Goal: Task Accomplishment & Management: Use online tool/utility

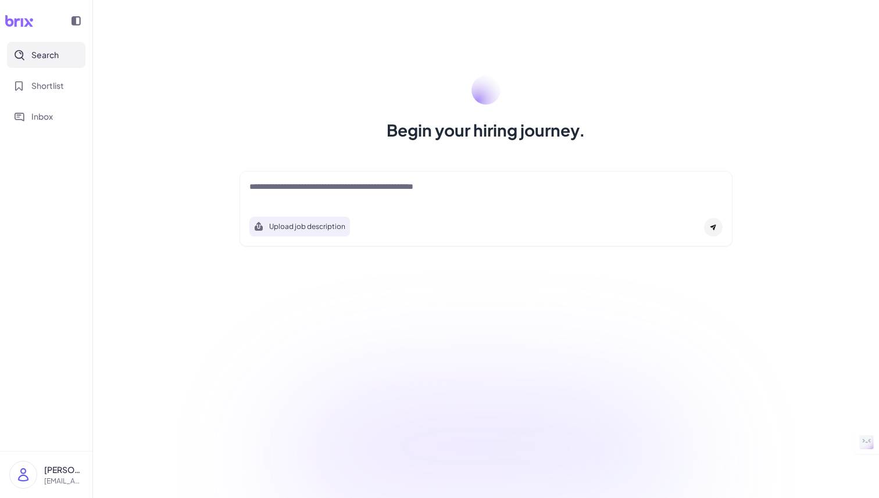
click at [408, 193] on textarea at bounding box center [485, 188] width 473 height 14
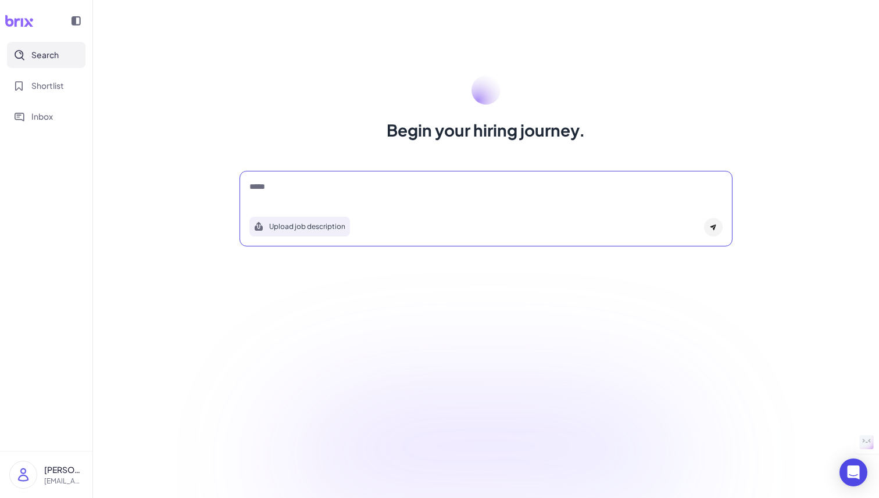
type textarea "*****"
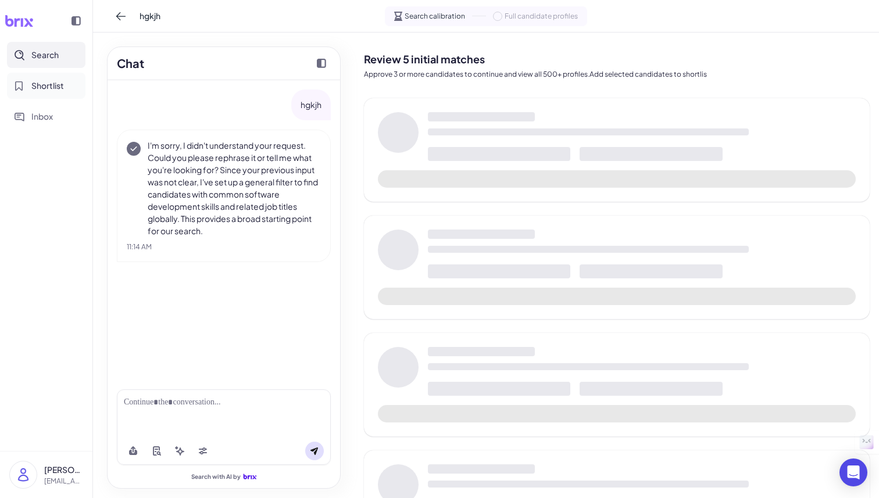
click at [51, 87] on span "Shortlist" at bounding box center [47, 86] width 33 height 12
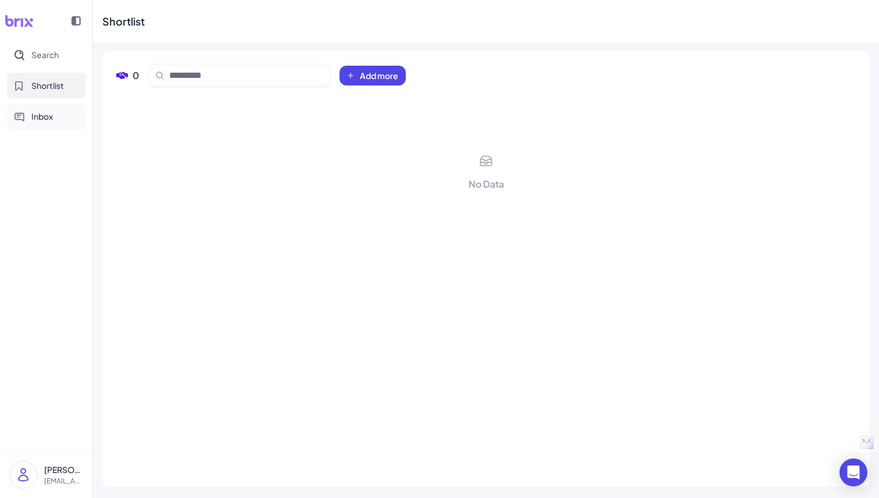
click at [41, 111] on span "Inbox" at bounding box center [42, 116] width 22 height 12
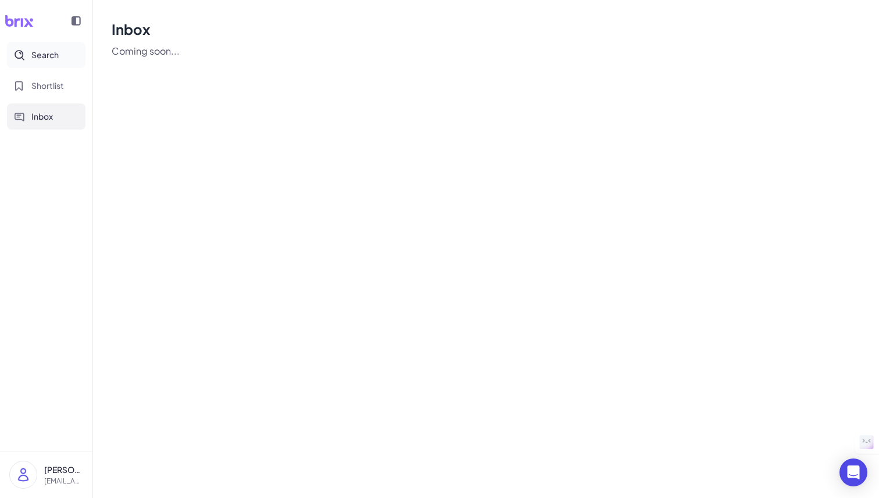
click at [40, 55] on span "Search" at bounding box center [44, 55] width 27 height 12
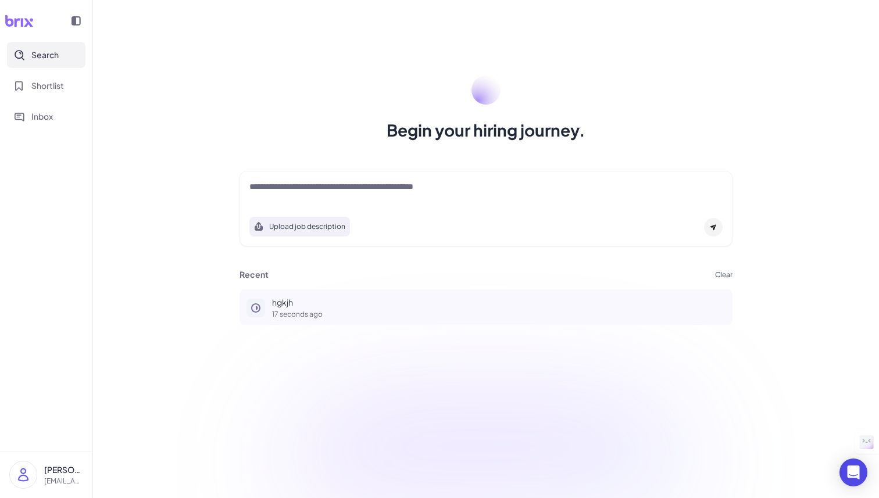
click at [290, 295] on button "hgkjh 17 seconds ago" at bounding box center [486, 307] width 493 height 35
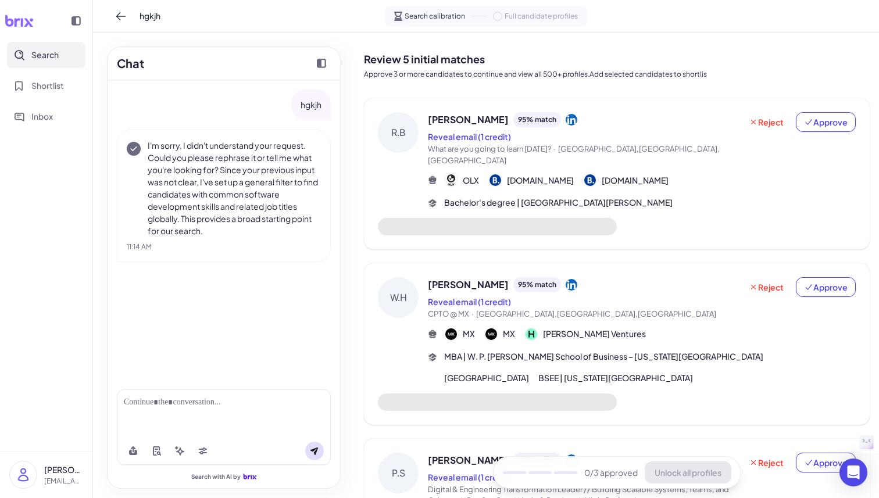
click at [469, 278] on span "[PERSON_NAME]" at bounding box center [468, 285] width 81 height 14
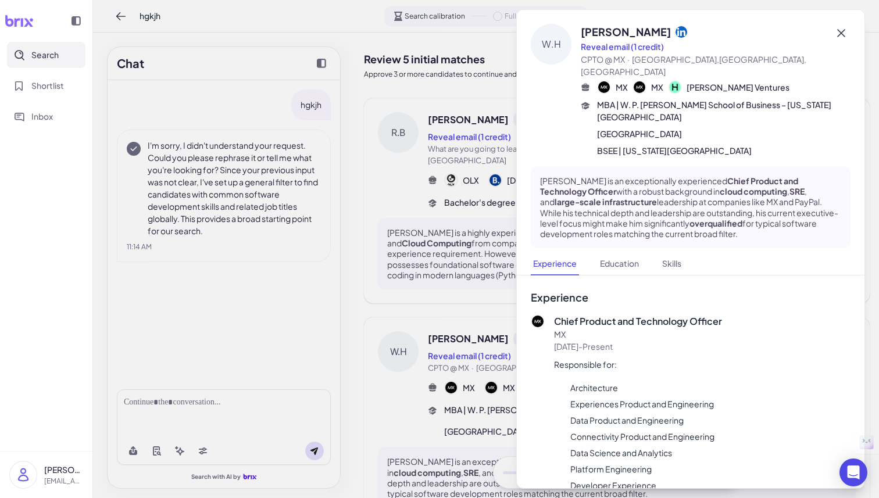
click at [847, 31] on icon at bounding box center [841, 33] width 14 height 14
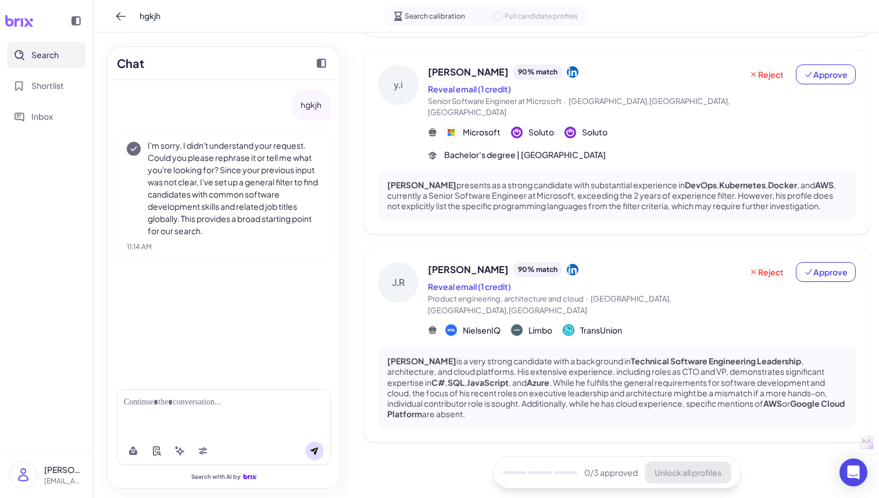
scroll to position [693, 0]
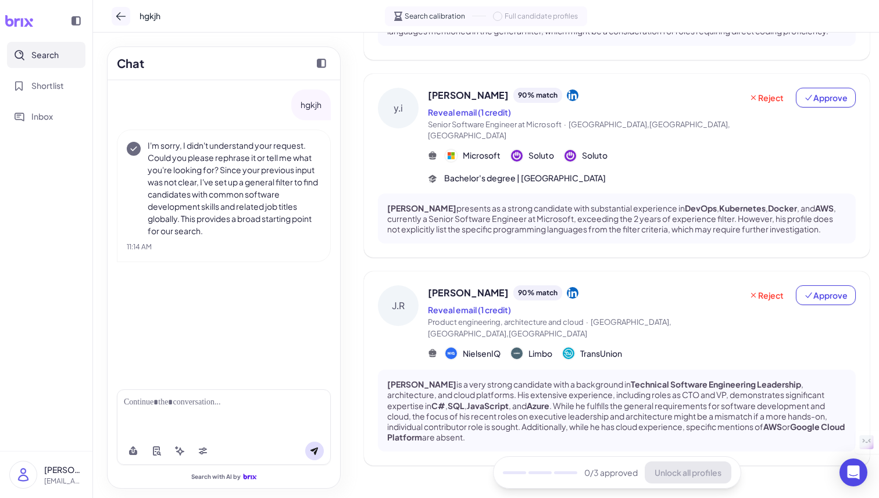
click at [122, 18] on icon at bounding box center [121, 16] width 12 height 12
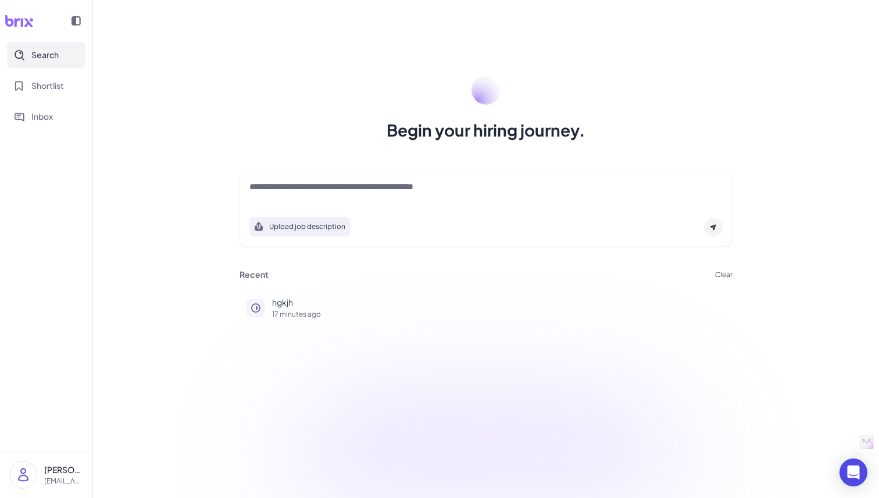
click at [715, 274] on div "Recent Clear" at bounding box center [486, 275] width 493 height 10
click at [723, 274] on button "Clear" at bounding box center [723, 275] width 17 height 7
click at [786, 342] on span "Ok" at bounding box center [788, 342] width 12 height 10
click at [851, 474] on icon "Open Intercom Messenger" at bounding box center [853, 472] width 13 height 15
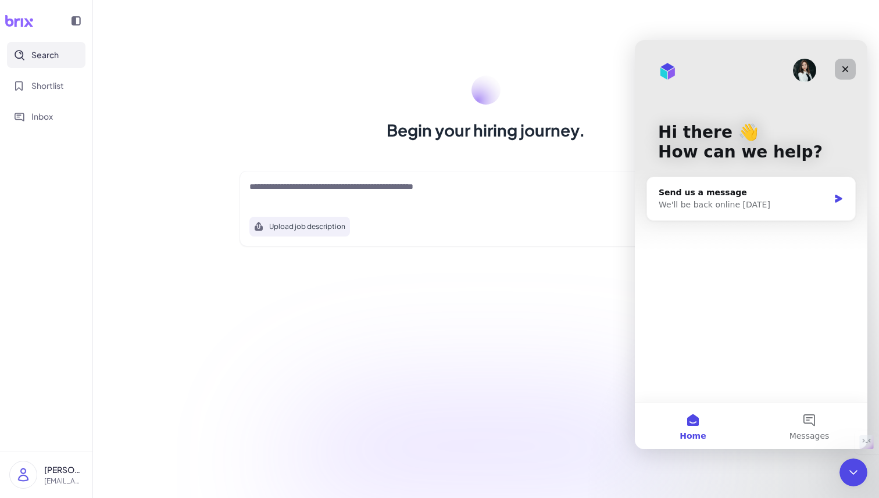
click at [847, 71] on icon "Close" at bounding box center [846, 69] width 6 height 6
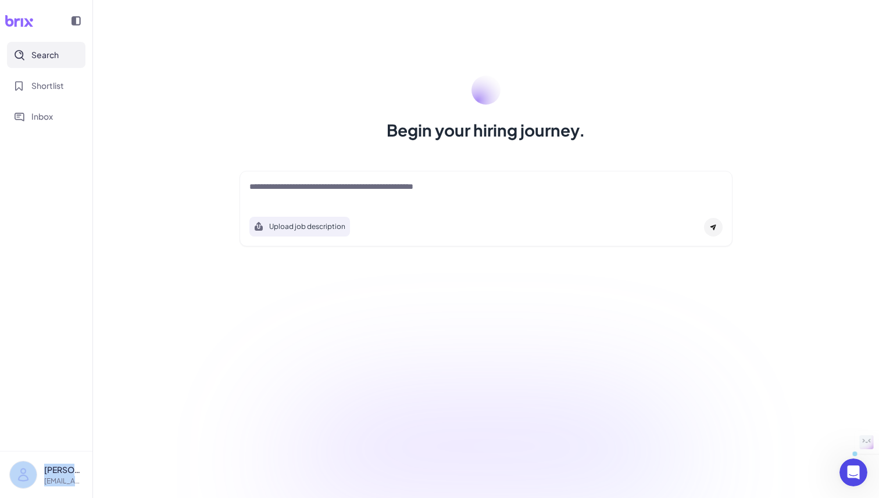
drag, startPoint x: 92, startPoint y: 126, endPoint x: 141, endPoint y: 126, distance: 48.8
click at [141, 126] on div "Search Shortlist Inbox [PERSON_NAME] [EMAIL_ADDRESS][DOMAIN_NAME] Begin your hi…" at bounding box center [439, 249] width 879 height 498
click at [22, 17] on icon at bounding box center [19, 21] width 29 height 12
click at [76, 17] on icon at bounding box center [76, 20] width 9 height 9
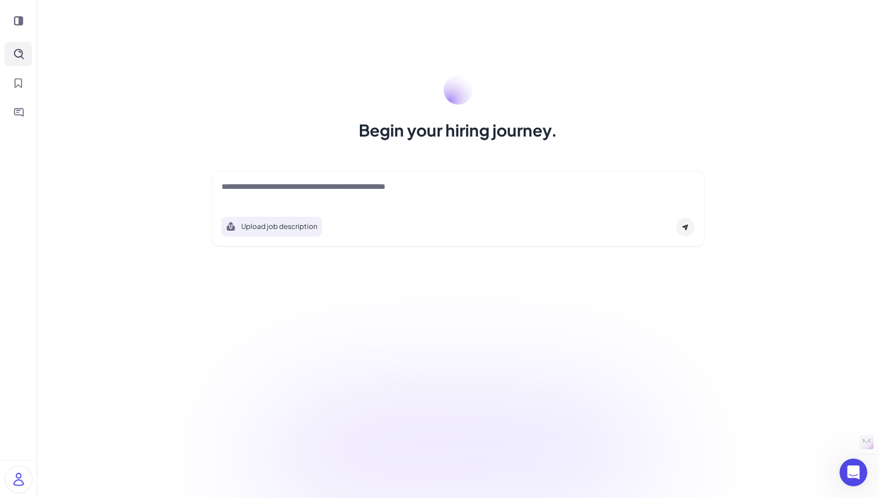
click at [12, 21] on div at bounding box center [18, 20] width 27 height 23
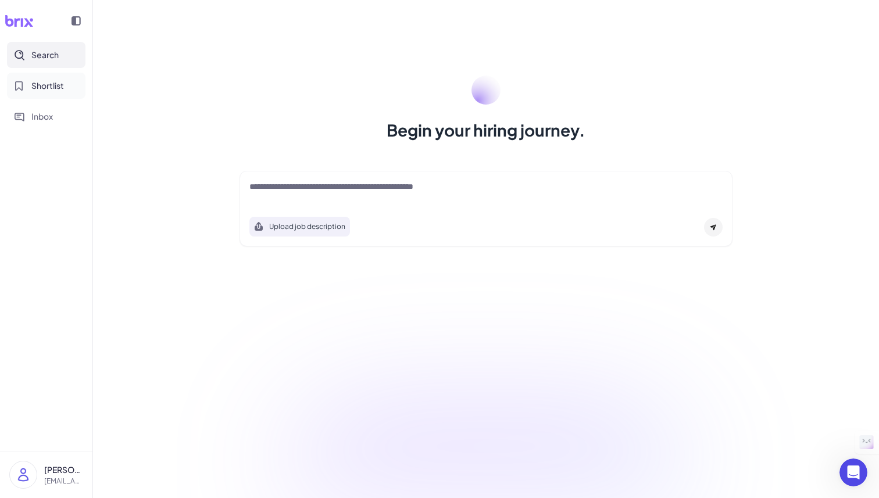
click at [48, 85] on span "Shortlist" at bounding box center [47, 86] width 33 height 12
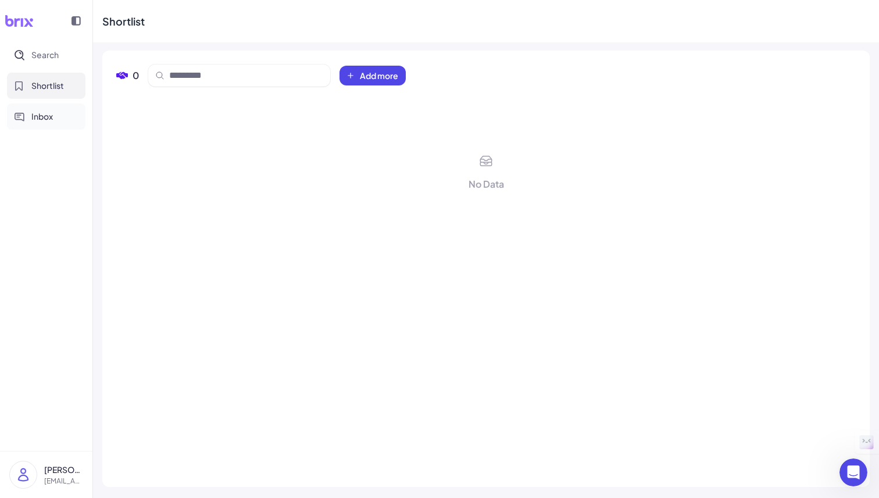
click at [35, 116] on span "Inbox" at bounding box center [42, 116] width 22 height 12
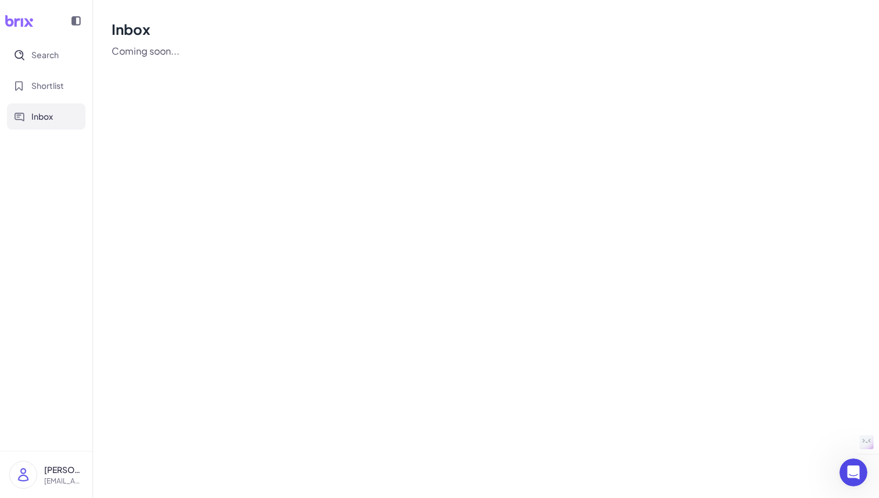
click at [22, 475] on img at bounding box center [23, 475] width 27 height 27
click at [262, 323] on div "Inbox Coming soon..." at bounding box center [486, 249] width 786 height 498
click at [54, 55] on span "Search" at bounding box center [44, 55] width 27 height 12
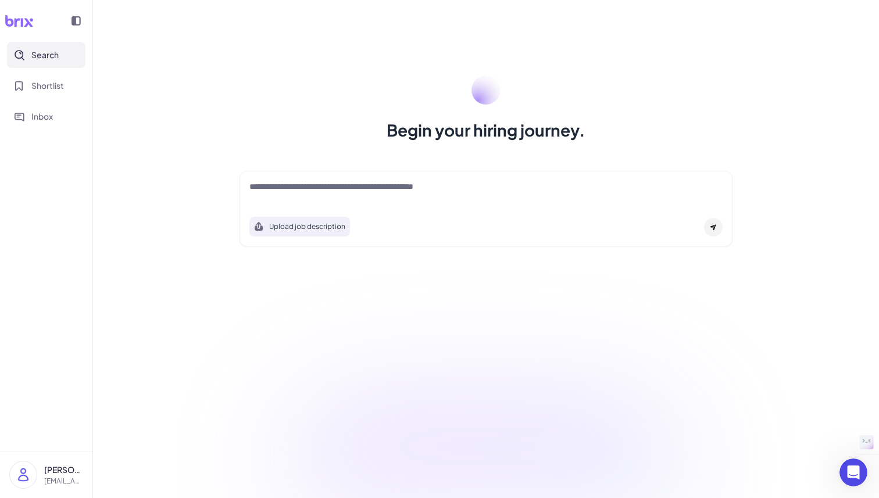
click at [303, 200] on div at bounding box center [485, 192] width 473 height 23
click at [297, 191] on textarea at bounding box center [485, 188] width 473 height 14
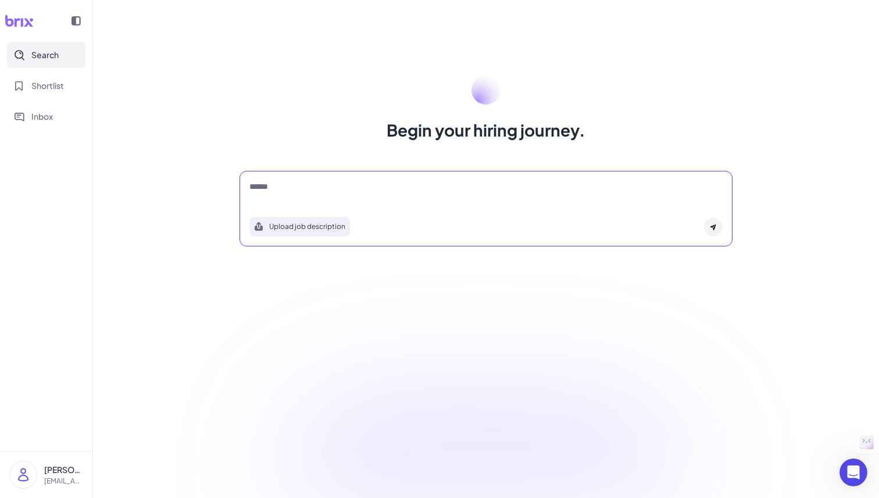
type textarea "******"
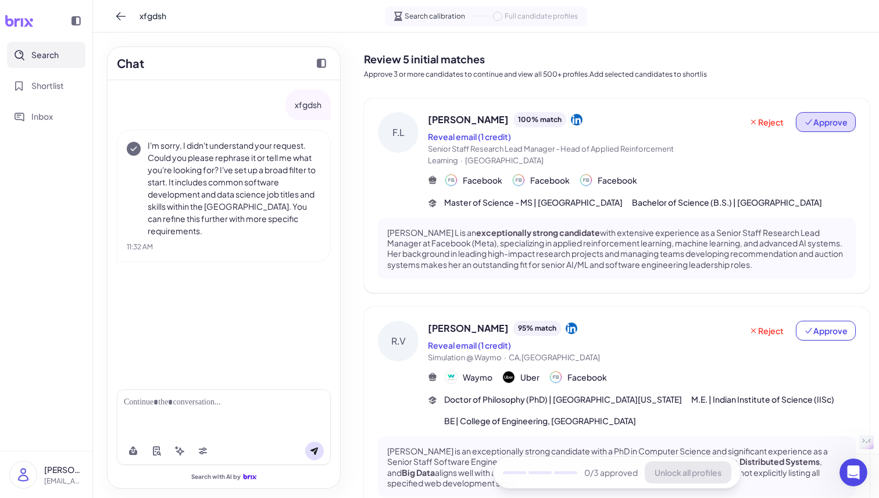
click at [832, 127] on span "Approve" at bounding box center [826, 122] width 44 height 12
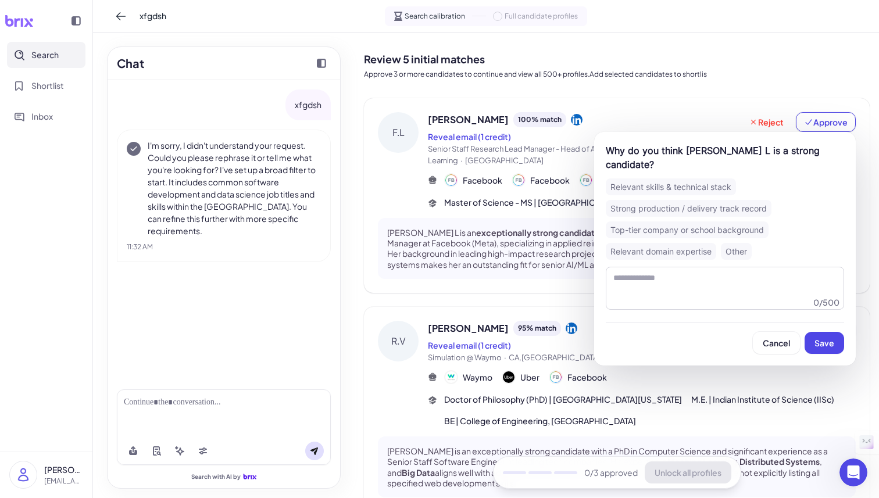
click at [659, 222] on div "Top-tier company or school background" at bounding box center [687, 230] width 163 height 17
click at [819, 338] on span "Save" at bounding box center [825, 343] width 20 height 10
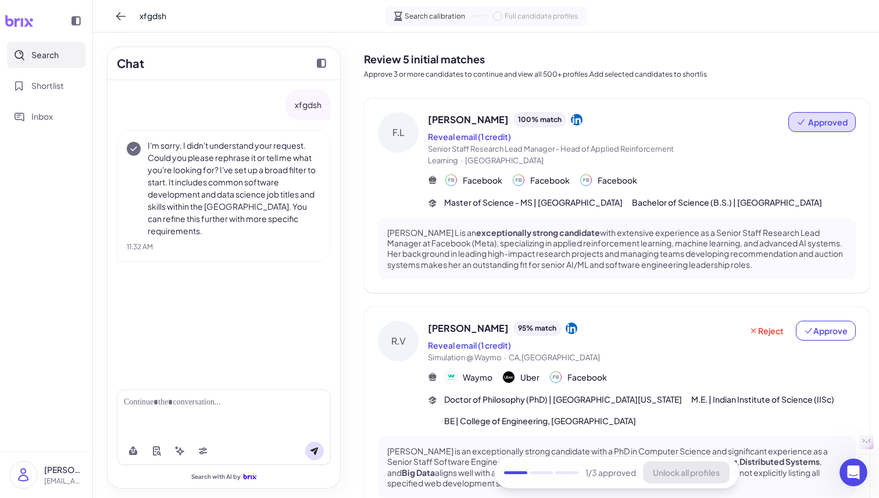
click at [822, 126] on span "Approved" at bounding box center [828, 122] width 40 height 12
click at [807, 153] on button "Undo approval" at bounding box center [810, 152] width 84 height 22
click at [769, 121] on span "Reject" at bounding box center [766, 122] width 35 height 12
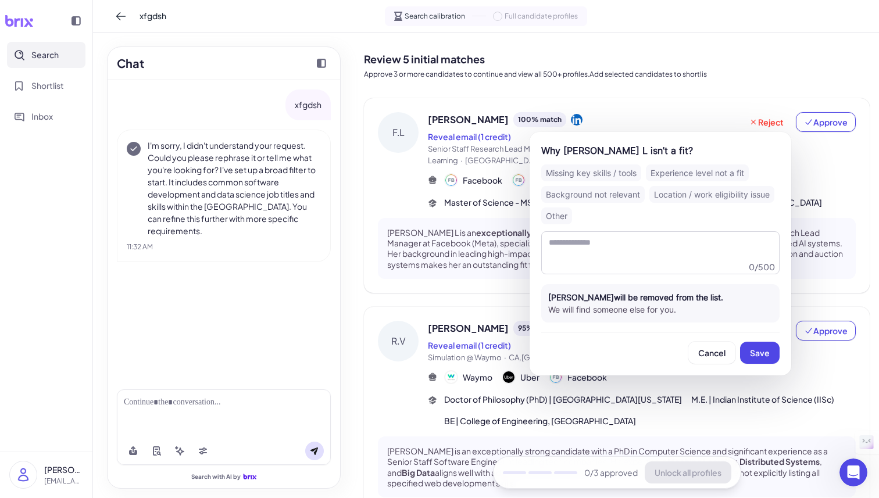
click at [619, 170] on div "Missing key skills / tools" at bounding box center [591, 173] width 100 height 17
click at [755, 347] on button "Save" at bounding box center [760, 353] width 40 height 22
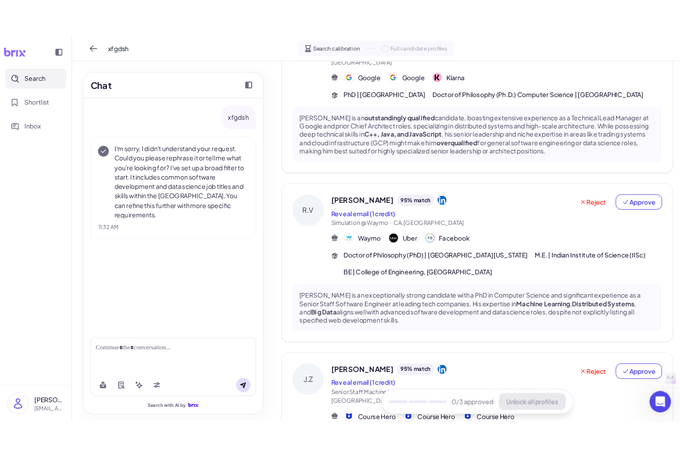
scroll to position [137, 0]
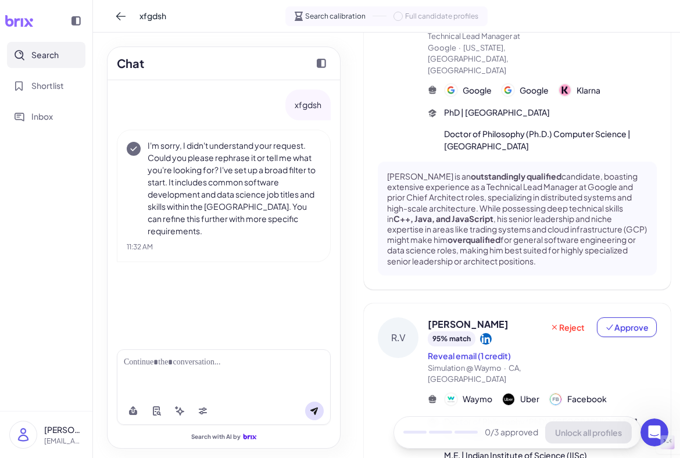
click at [448, 234] on strong "overqualified" at bounding box center [474, 239] width 53 height 10
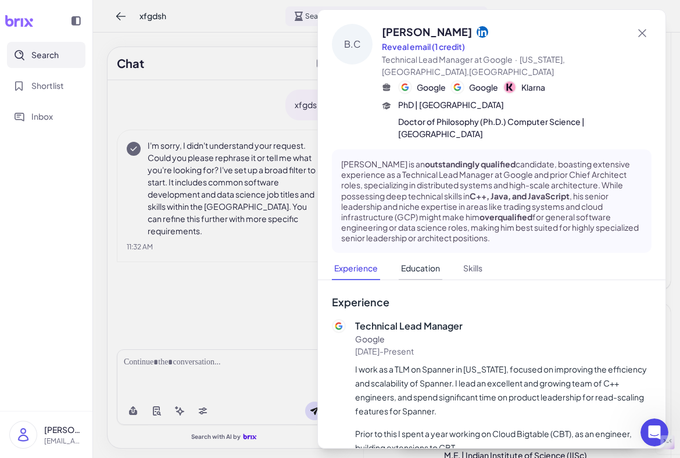
click at [421, 258] on button "Education" at bounding box center [421, 269] width 44 height 23
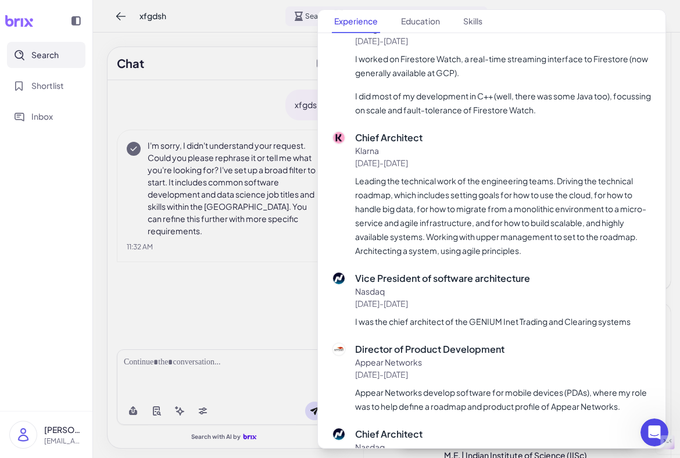
scroll to position [0, 0]
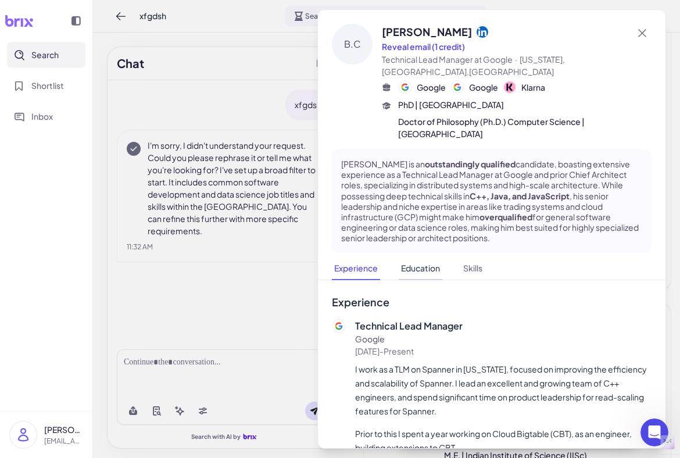
click at [418, 258] on button "Education" at bounding box center [421, 269] width 44 height 23
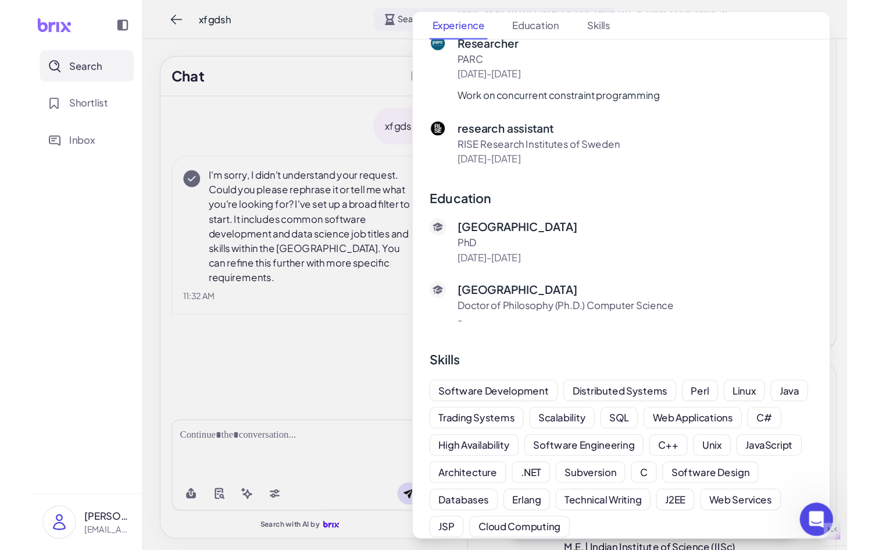
scroll to position [1142, 0]
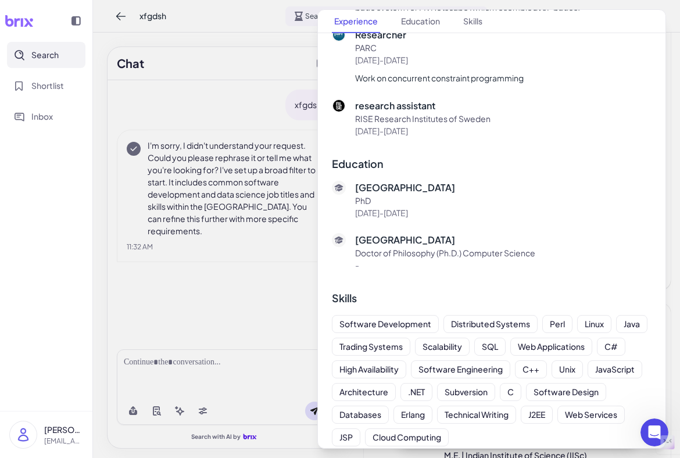
click at [135, 97] on div at bounding box center [340, 229] width 680 height 458
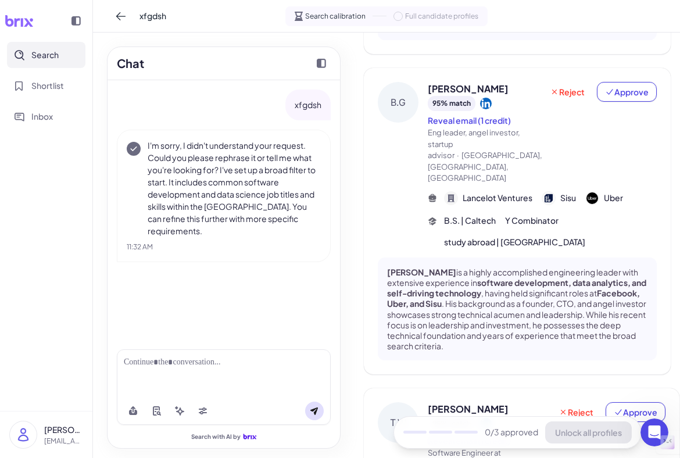
scroll to position [1222, 0]
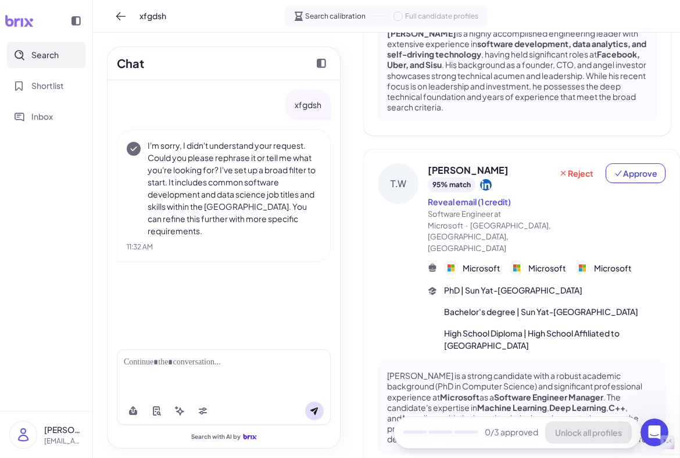
click at [214, 366] on div at bounding box center [224, 362] width 200 height 12
